Goal: Information Seeking & Learning: Learn about a topic

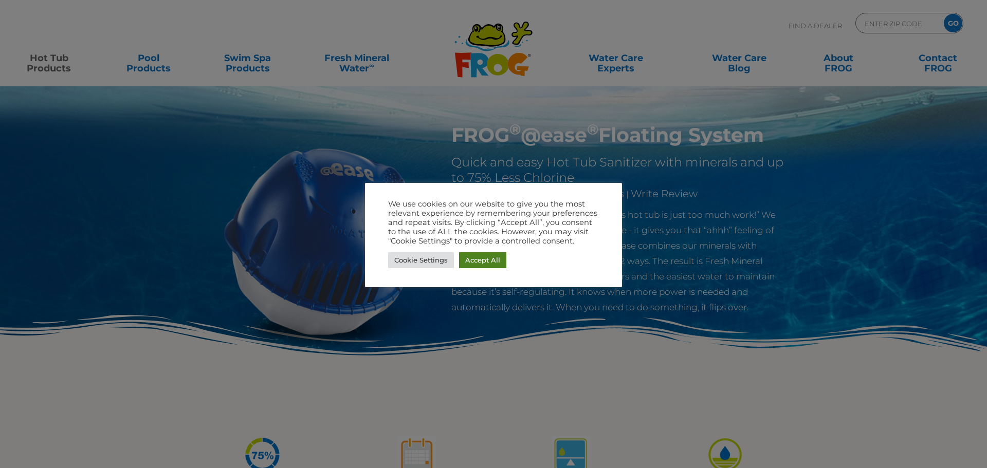
click at [481, 260] on link "Accept All" at bounding box center [482, 260] width 47 height 16
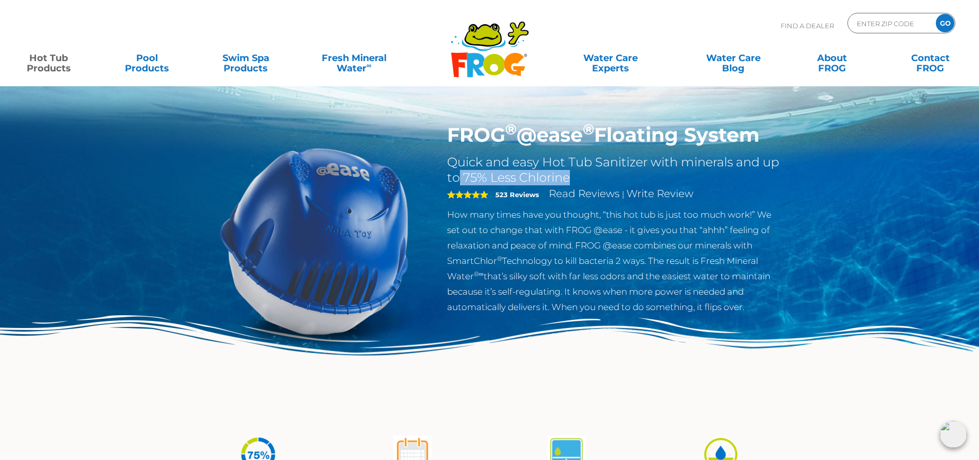
drag, startPoint x: 459, startPoint y: 178, endPoint x: 620, endPoint y: 182, distance: 160.9
click at [620, 182] on h2 "Quick and easy Hot Tub Sanitizer with minerals and up to 75% Less Chlorine" at bounding box center [615, 170] width 336 height 31
click at [846, 294] on div "FROG ® @ease ® Floating System Quick and easy Hot Tub Sanitizer with minerals a…" at bounding box center [489, 211] width 979 height 423
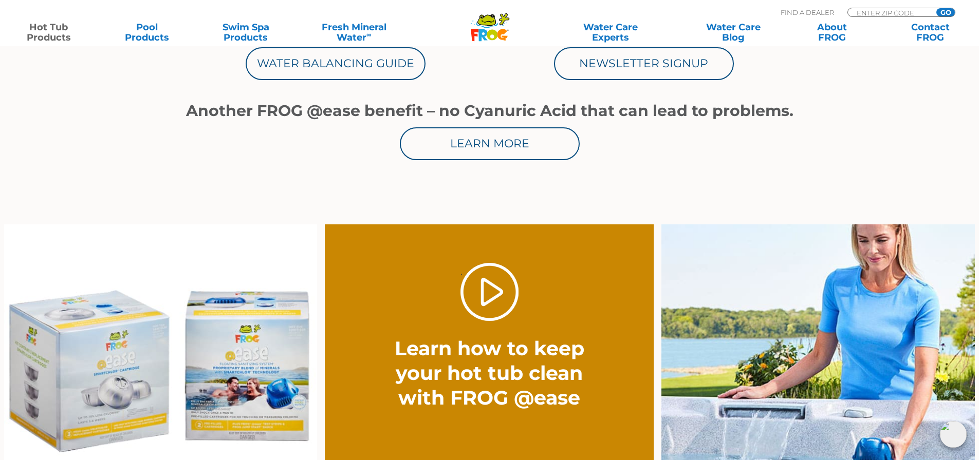
scroll to position [668, 0]
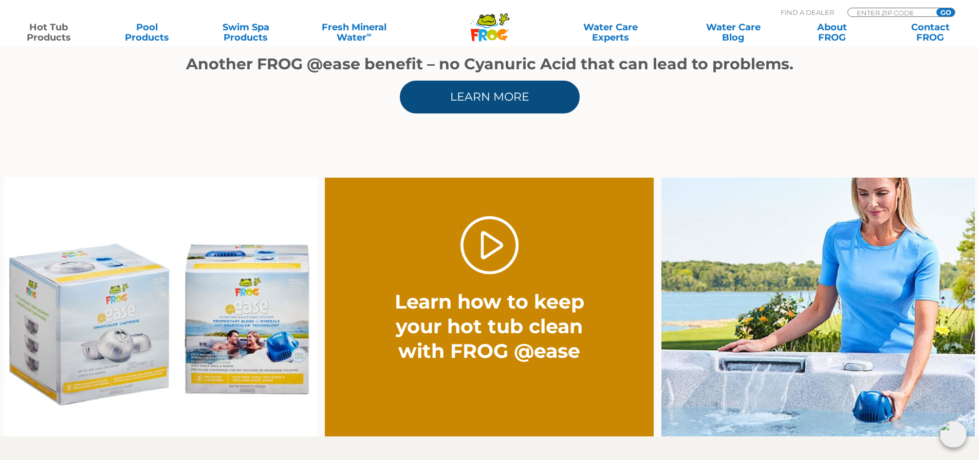
click at [505, 106] on link "Learn More" at bounding box center [490, 97] width 180 height 33
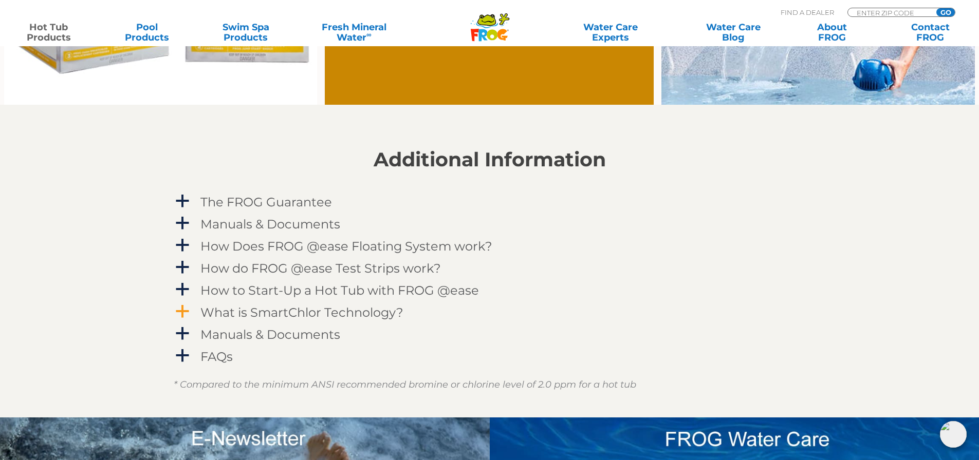
scroll to position [1079, 0]
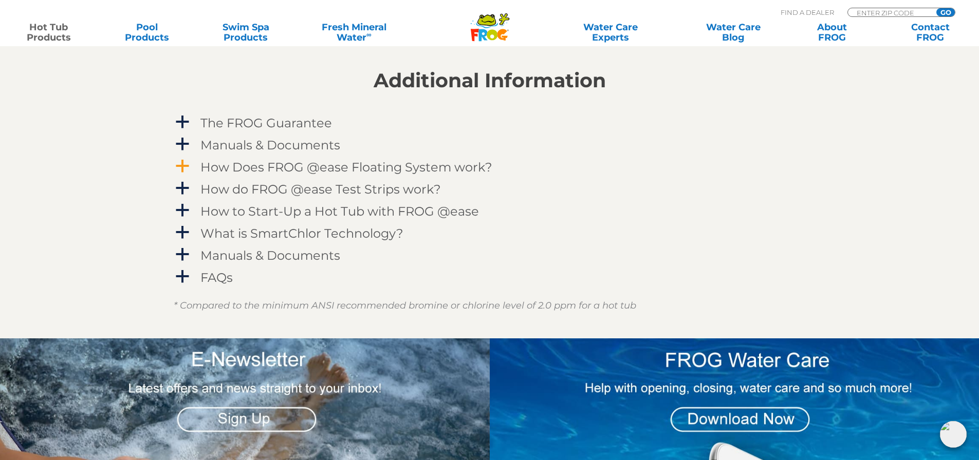
click at [351, 167] on h4 "How Does FROG @ease Floating System work?" at bounding box center [346, 167] width 292 height 14
